Goal: Register for event/course

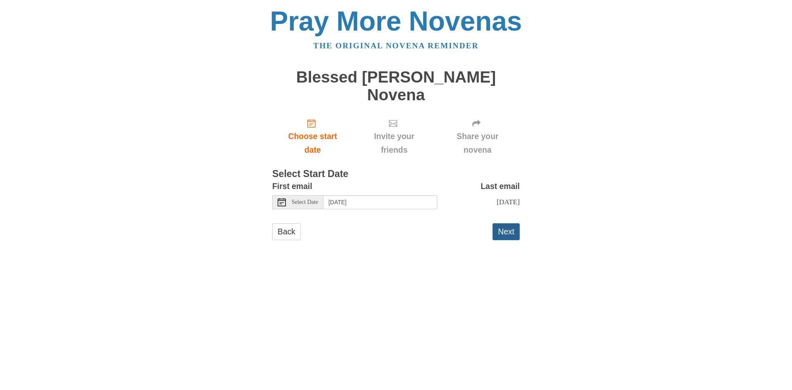
click at [504, 223] on button "Next" at bounding box center [506, 231] width 27 height 17
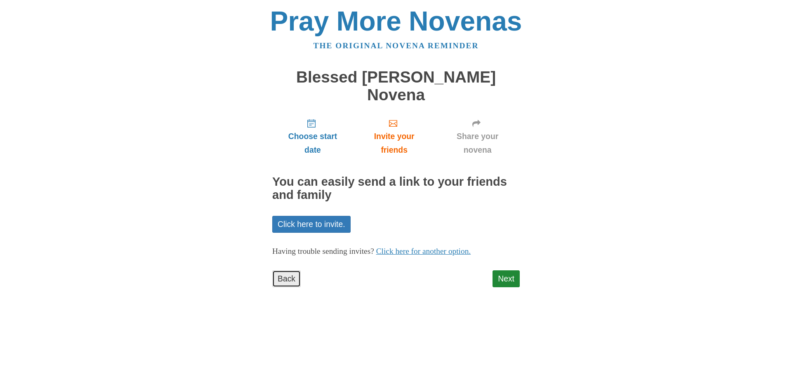
click at [284, 270] on link "Back" at bounding box center [286, 278] width 28 height 17
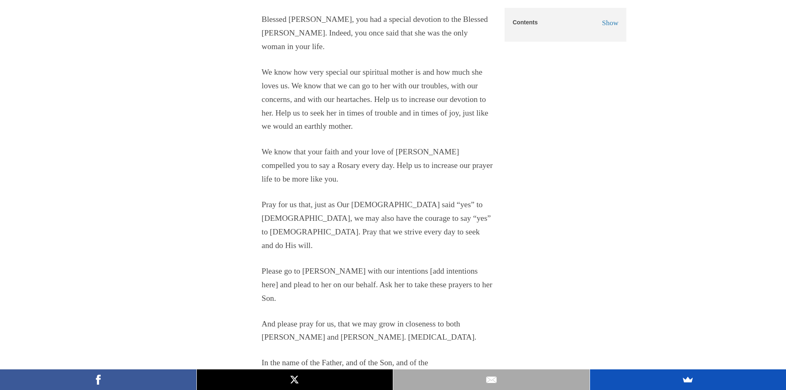
scroll to position [1816, 0]
